Goal: Information Seeking & Learning: Learn about a topic

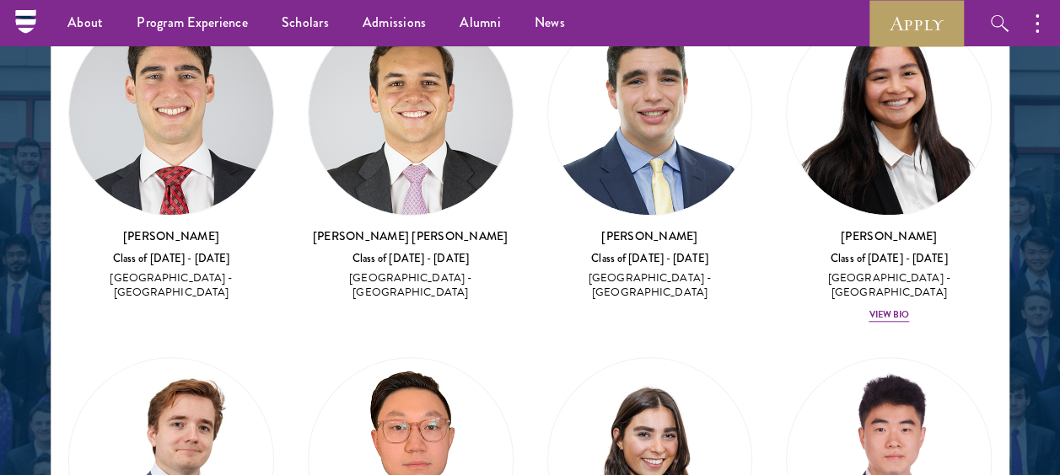
scroll to position [811, 0]
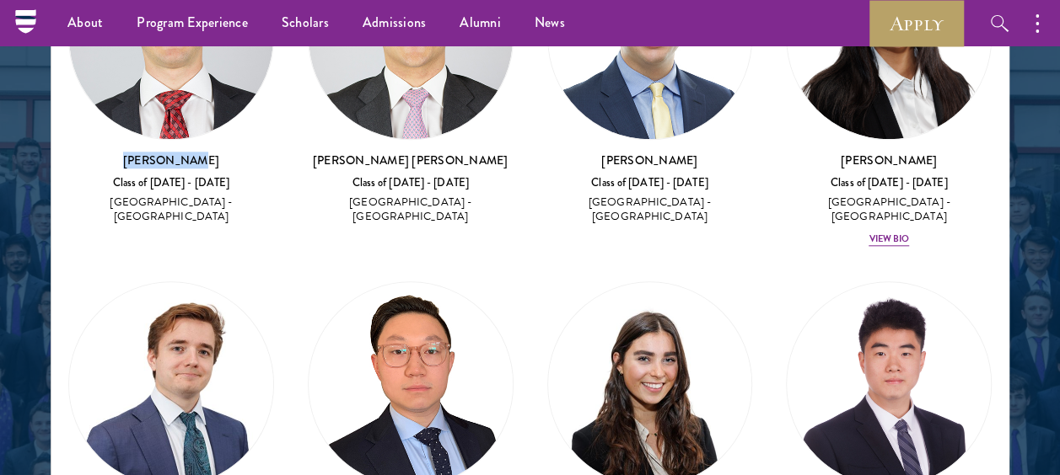
drag, startPoint x: 220, startPoint y: 139, endPoint x: 132, endPoint y: 133, distance: 88.7
click at [132, 153] on h3 "[PERSON_NAME]" at bounding box center [171, 161] width 206 height 17
copy h3 "[PERSON_NAME]"
drag, startPoint x: 464, startPoint y: 137, endPoint x: 356, endPoint y: 128, distance: 108.2
click at [356, 153] on h3 "[PERSON_NAME] [PERSON_NAME]" at bounding box center [411, 161] width 206 height 17
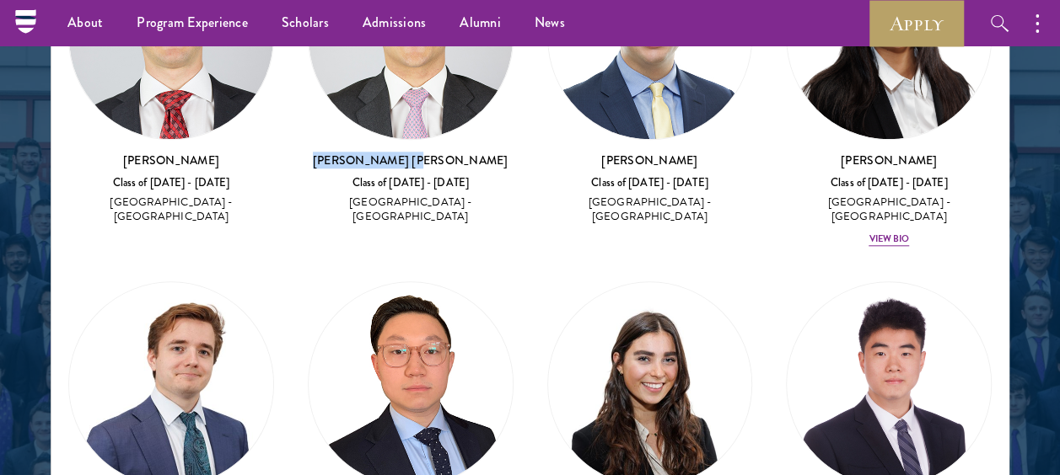
copy h3 "[PERSON_NAME] [PERSON_NAME]"
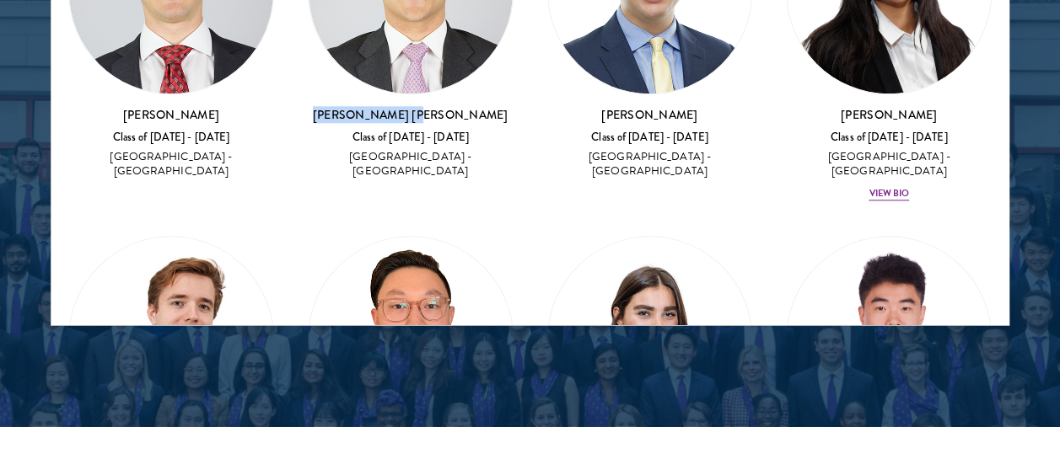
scroll to position [636, 0]
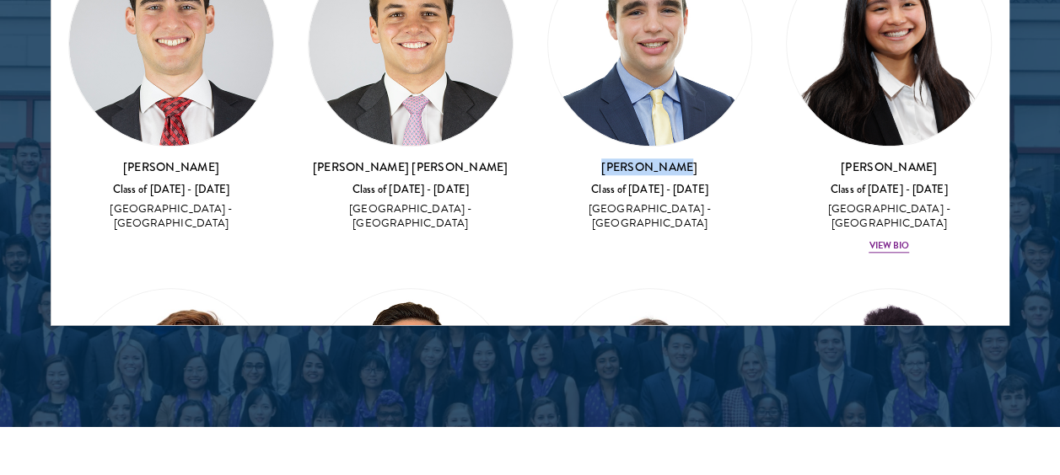
drag, startPoint x: 689, startPoint y: 140, endPoint x: 578, endPoint y: 140, distance: 110.4
click at [578, 159] on h3 "[PERSON_NAME]" at bounding box center [650, 167] width 206 height 17
copy h3 "[PERSON_NAME]"
click at [882, 200] on div "[PERSON_NAME] Class of [DATE] - [DATE] [GEOGRAPHIC_DATA] - [GEOGRAPHIC_DATA] Vi…" at bounding box center [889, 207] width 206 height 96
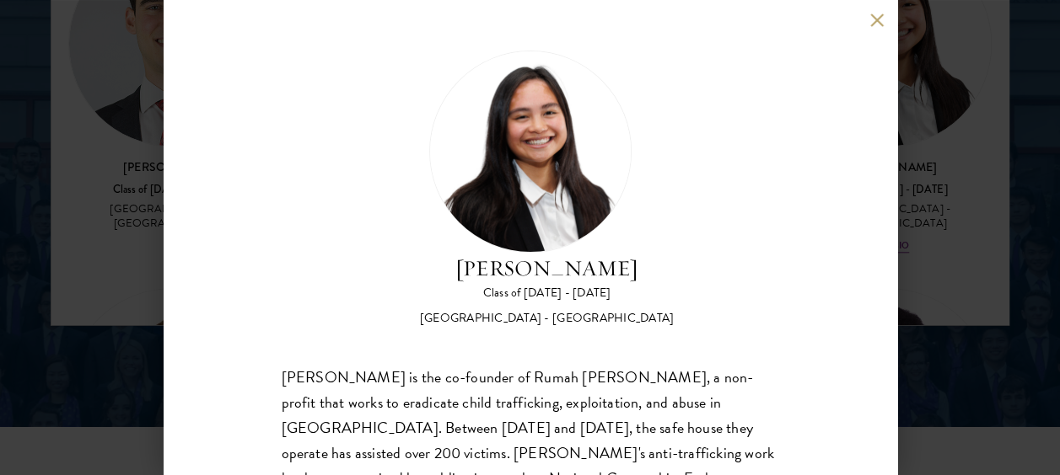
drag, startPoint x: 635, startPoint y: 266, endPoint x: 442, endPoint y: 266, distance: 193.1
click at [442, 266] on div "[PERSON_NAME] Class of [DATE] - [DATE] [GEOGRAPHIC_DATA] - [GEOGRAPHIC_DATA]" at bounding box center [530, 189] width 497 height 277
copy h2 "[PERSON_NAME]"
click at [882, 19] on button at bounding box center [877, 20] width 14 height 14
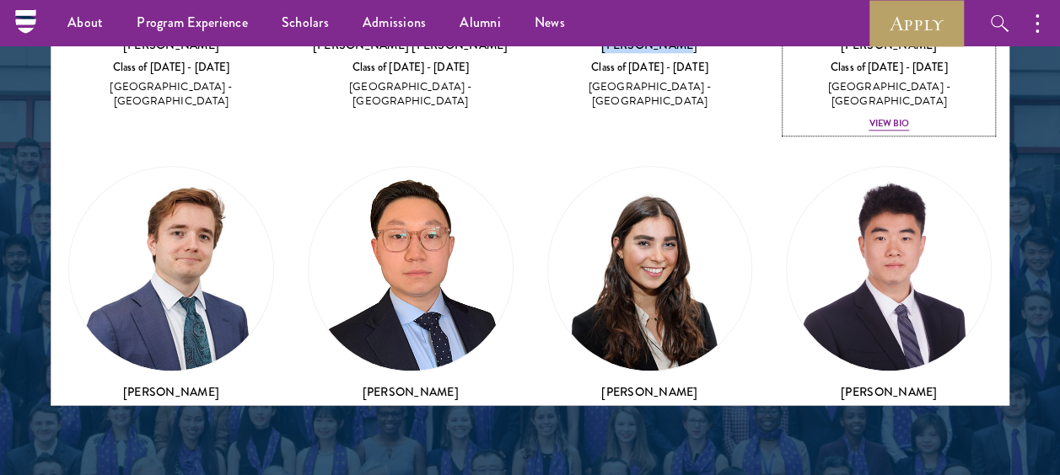
scroll to position [905, 0]
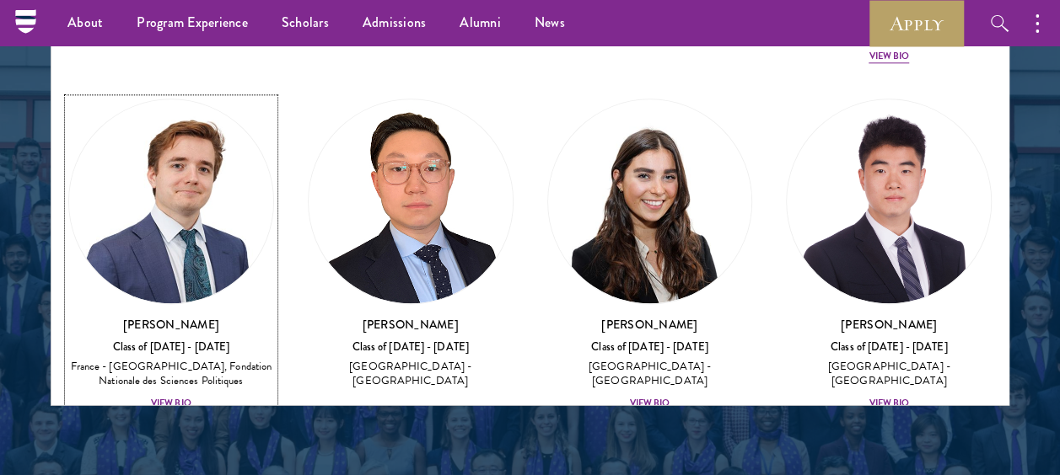
click at [172, 352] on div "[PERSON_NAME] Class of [DATE] - [DATE] [GEOGRAPHIC_DATA] - [GEOGRAPHIC_DATA], F…" at bounding box center [171, 365] width 206 height 96
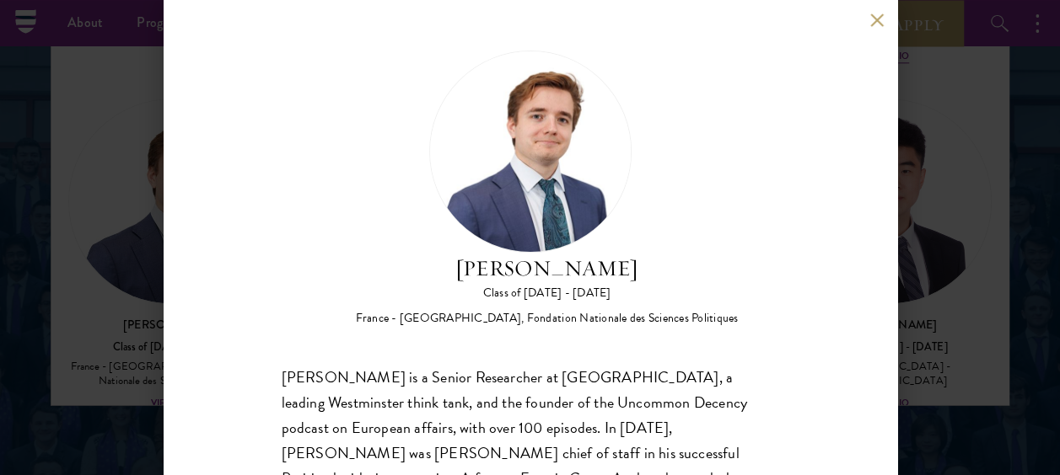
drag, startPoint x: 641, startPoint y: 270, endPoint x: 426, endPoint y: 271, distance: 215.0
click at [426, 271] on h2 "[PERSON_NAME]" at bounding box center [547, 269] width 383 height 32
copy h2 "[PERSON_NAME]"
click at [873, 24] on button at bounding box center [877, 20] width 14 height 14
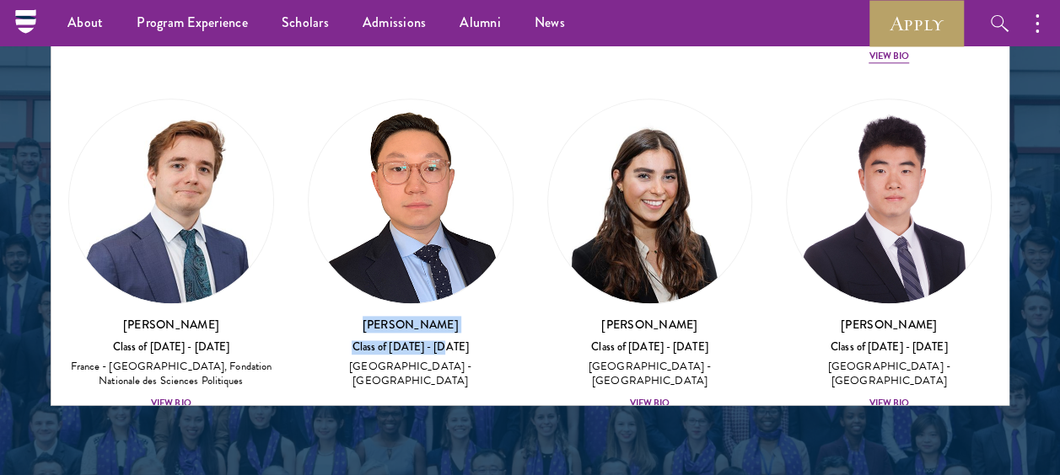
drag, startPoint x: 462, startPoint y: 292, endPoint x: 360, endPoint y: 287, distance: 102.1
click at [360, 317] on div "[PERSON_NAME] Class of [DATE] - [DATE] [GEOGRAPHIC_DATA] - [GEOGRAPHIC_DATA]" at bounding box center [411, 354] width 206 height 74
drag, startPoint x: 360, startPoint y: 287, endPoint x: 477, endPoint y: 381, distance: 150.5
drag, startPoint x: 453, startPoint y: 282, endPoint x: 357, endPoint y: 282, distance: 95.3
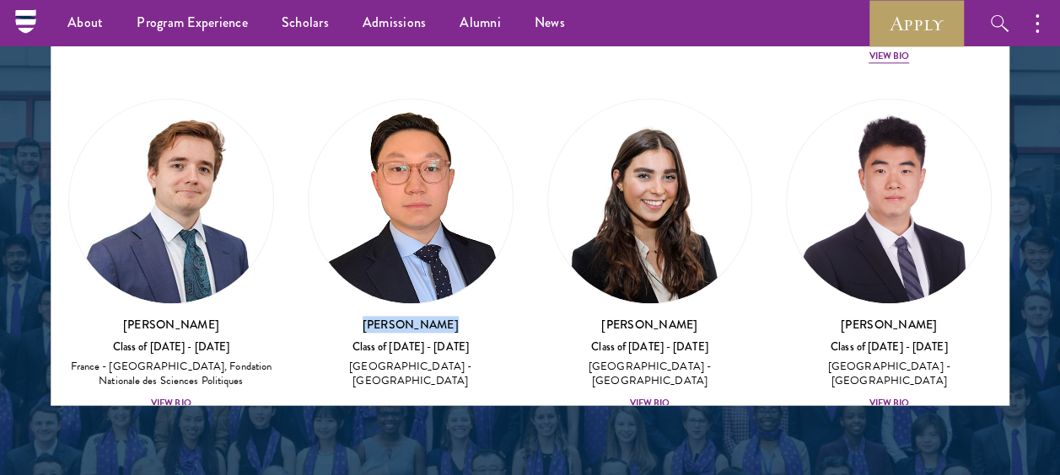
click at [357, 317] on h3 "[PERSON_NAME]" at bounding box center [411, 325] width 206 height 17
copy h3 "[PERSON_NAME]"
click at [669, 317] on h3 "[PERSON_NAME]" at bounding box center [650, 325] width 206 height 17
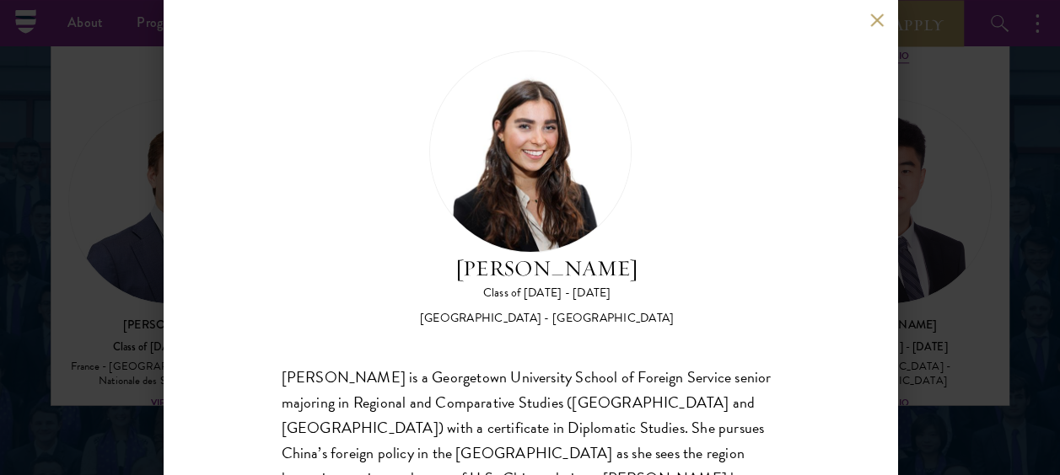
drag, startPoint x: 642, startPoint y: 267, endPoint x: 422, endPoint y: 271, distance: 220.1
click at [422, 271] on h2 "[PERSON_NAME]" at bounding box center [547, 269] width 254 height 32
copy h2 "[PERSON_NAME]"
click at [878, 22] on button at bounding box center [877, 20] width 14 height 14
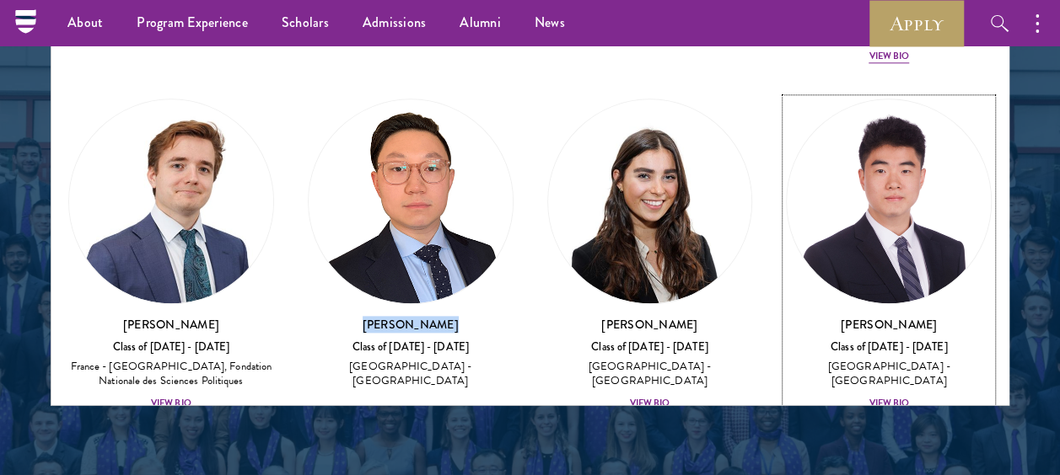
click at [904, 317] on h3 "[PERSON_NAME]" at bounding box center [889, 325] width 206 height 17
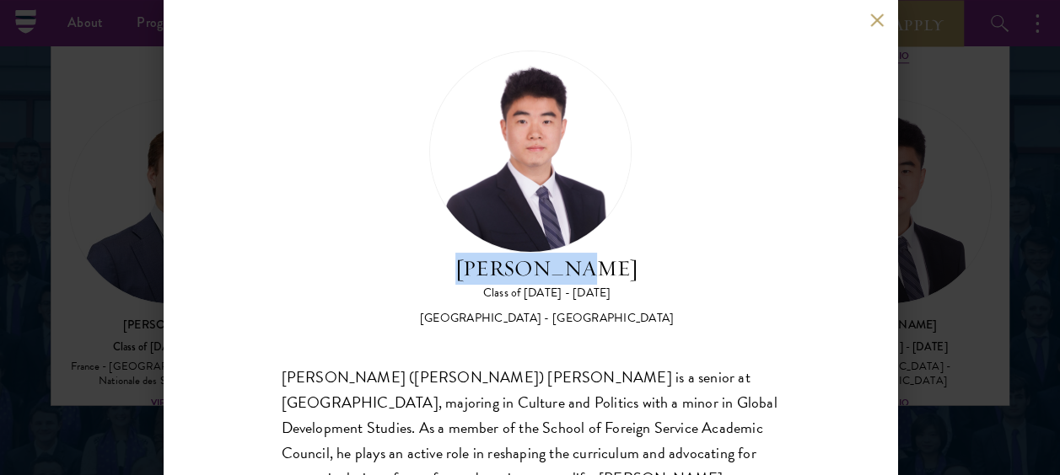
drag, startPoint x: 613, startPoint y: 273, endPoint x: 482, endPoint y: 256, distance: 131.7
click at [482, 256] on h2 "[PERSON_NAME]" at bounding box center [547, 269] width 254 height 32
copy h2 "[PERSON_NAME]"
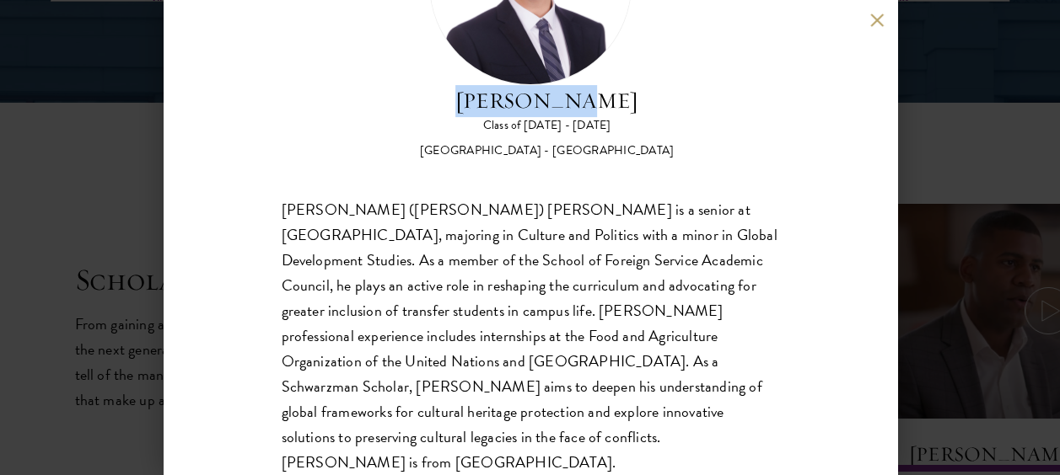
scroll to position [134, 0]
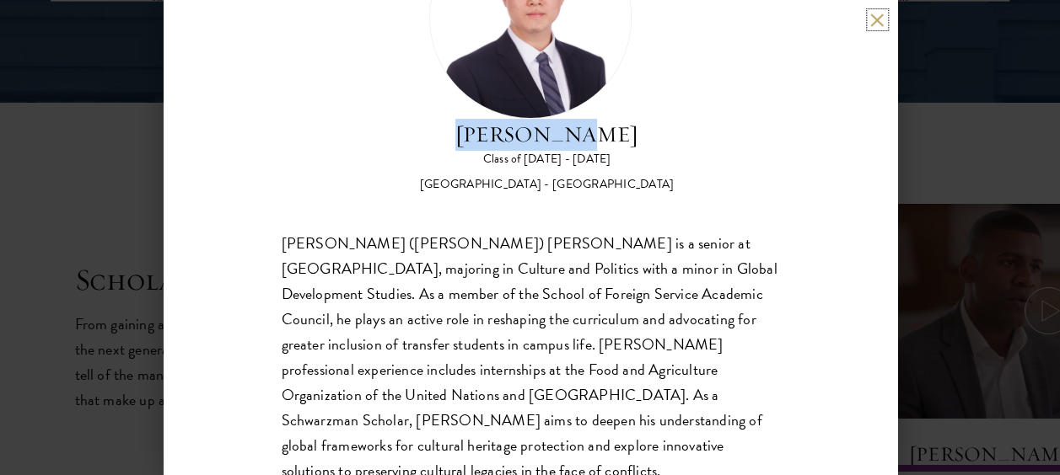
click at [882, 17] on button at bounding box center [877, 20] width 14 height 14
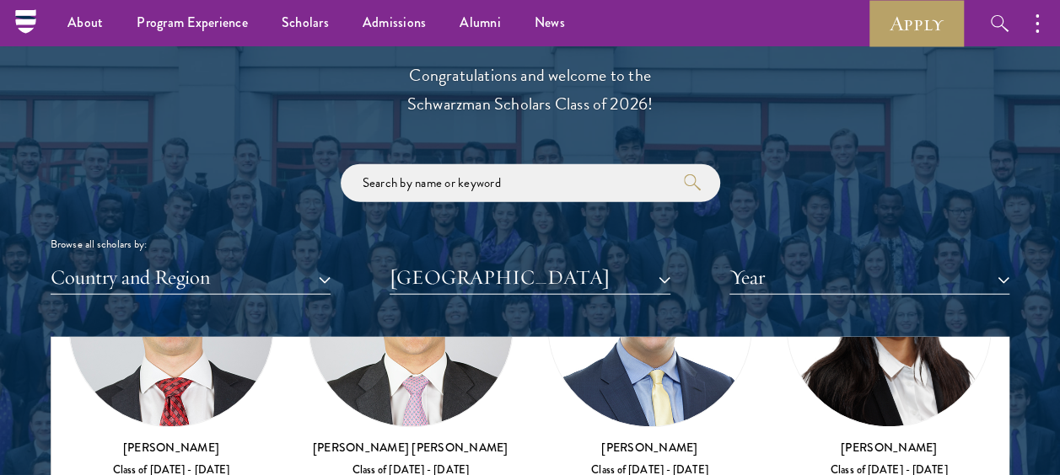
scroll to position [1824, 0]
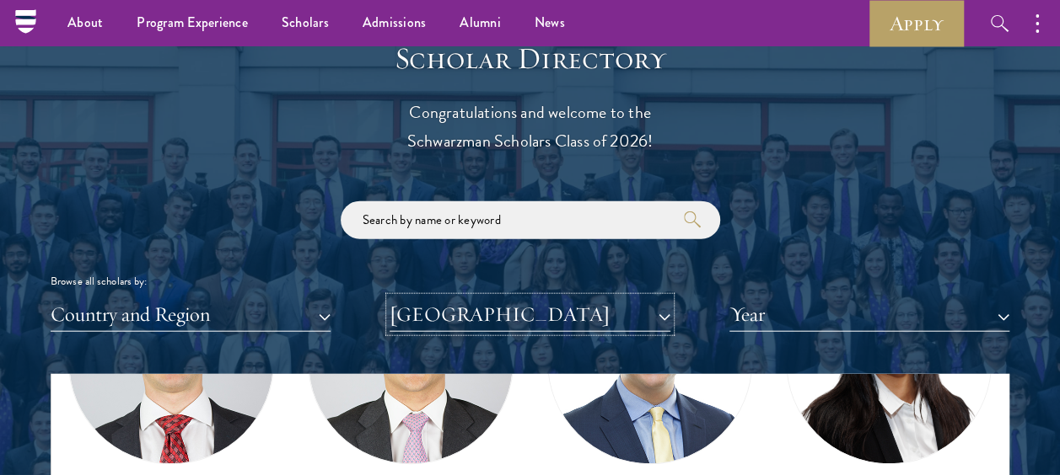
click at [668, 310] on button "[GEOGRAPHIC_DATA]" at bounding box center [529, 315] width 280 height 35
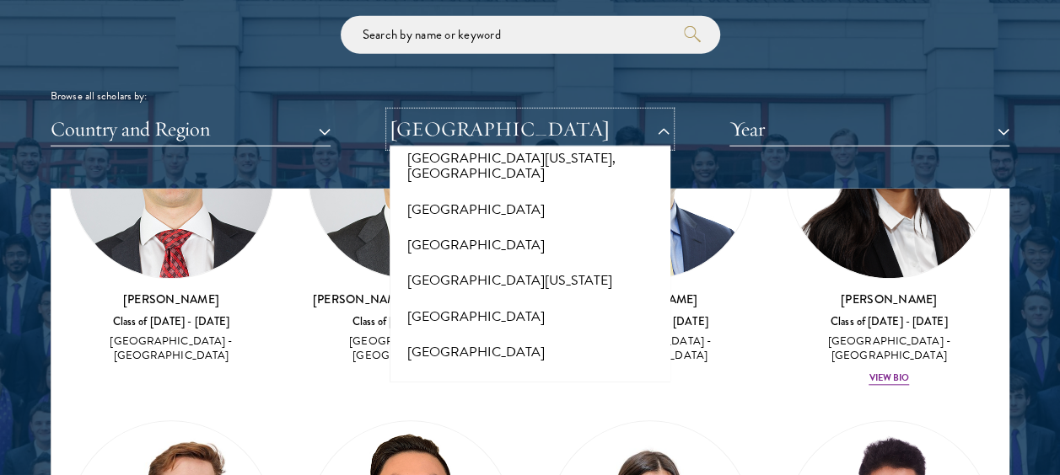
scroll to position [15122, 0]
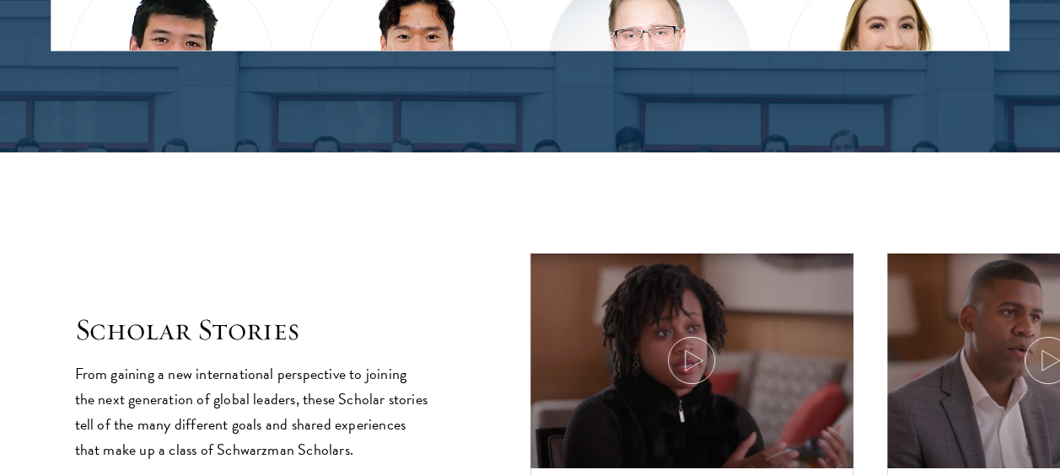
scroll to position [2650, 0]
